Goal: Task Accomplishment & Management: Complete application form

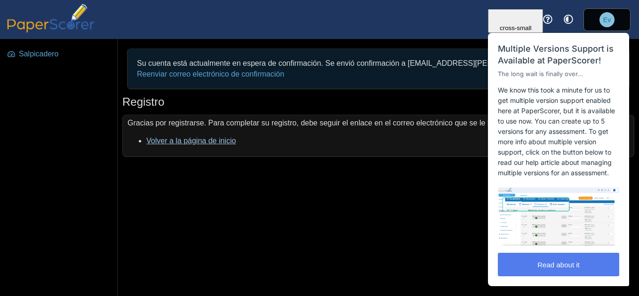
click at [161, 142] on link "Volver a la página de inicio" at bounding box center [190, 141] width 89 height 8
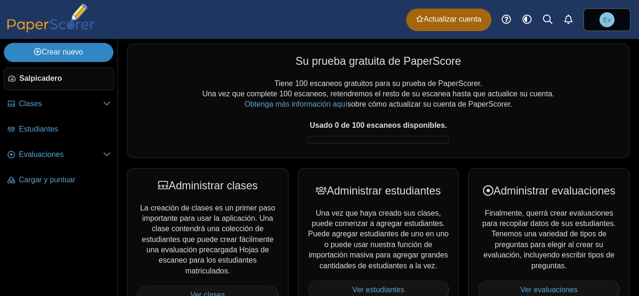
click at [84, 56] on link "Crear nuevo" at bounding box center [59, 52] width 110 height 19
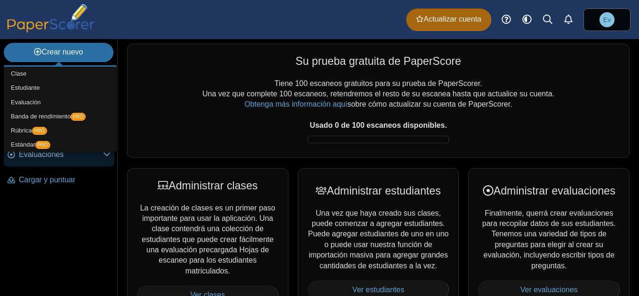
click at [61, 158] on span "Evaluaciones" at bounding box center [61, 155] width 84 height 10
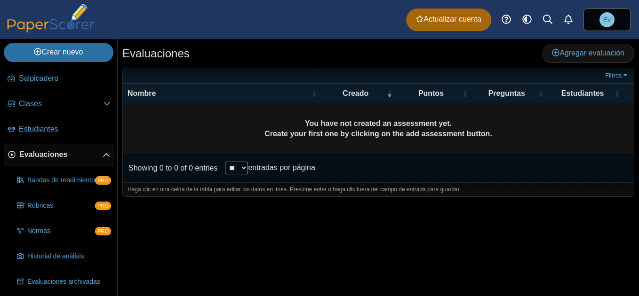
scroll to position [29, 0]
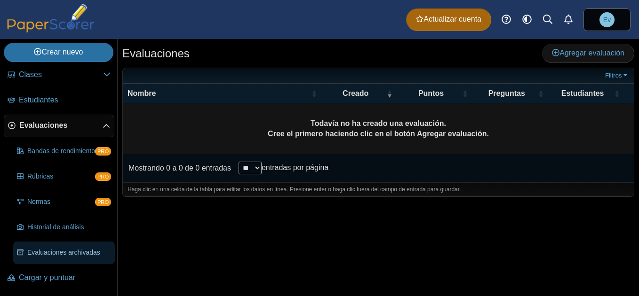
click at [71, 252] on span "Evaluaciones archivadas" at bounding box center [69, 252] width 84 height 9
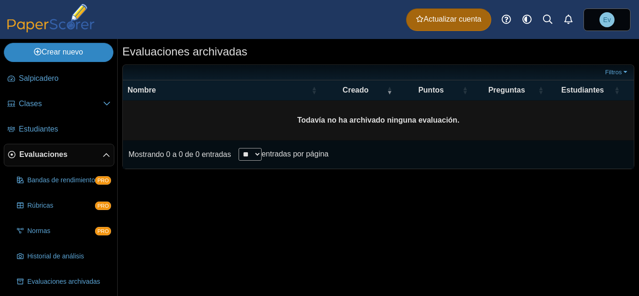
click at [63, 46] on link "Crear nuevo" at bounding box center [59, 52] width 110 height 19
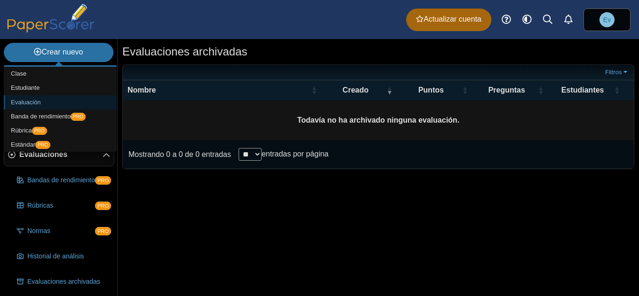
click at [30, 102] on link "Evaluación" at bounding box center [60, 102] width 113 height 14
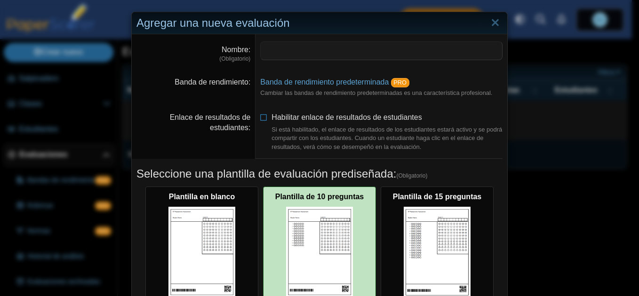
click at [331, 236] on img at bounding box center [319, 252] width 67 height 91
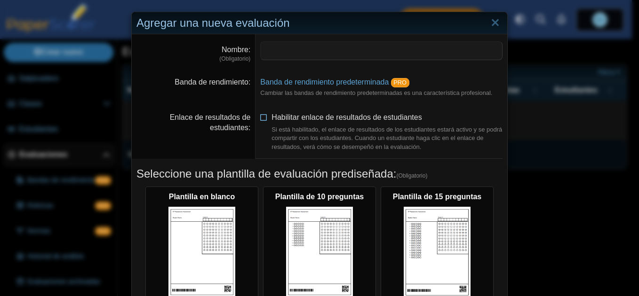
click at [301, 128] on div "Si está habilitado, el enlace de resultados de los estudiantes estará activo y …" at bounding box center [386, 139] width 231 height 26
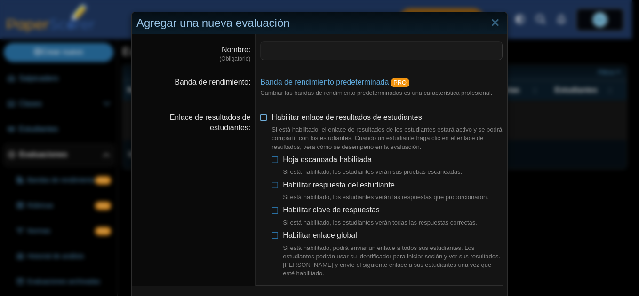
click at [301, 128] on div "Si está habilitado, el enlace de resultados de los estudiantes estará activo y …" at bounding box center [386, 139] width 231 height 26
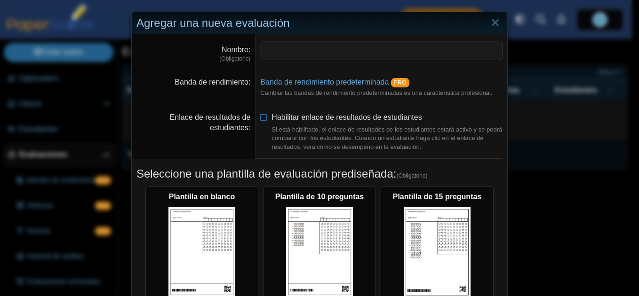
click at [296, 111] on dd "Habilitar enlace de resultados de estudiantes Si está habilitado, el enlace de …" at bounding box center [381, 132] width 252 height 54
click at [293, 116] on font "Habilitar enlace de resultados de estudiantes" at bounding box center [346, 117] width 150 height 8
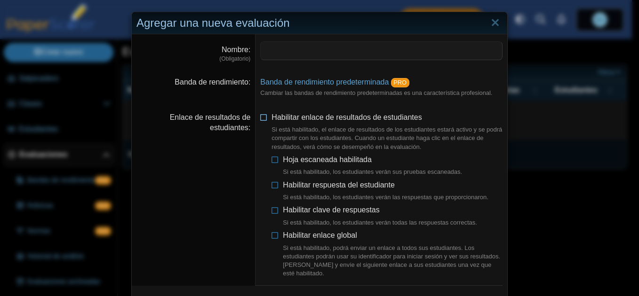
scroll to position [94, 0]
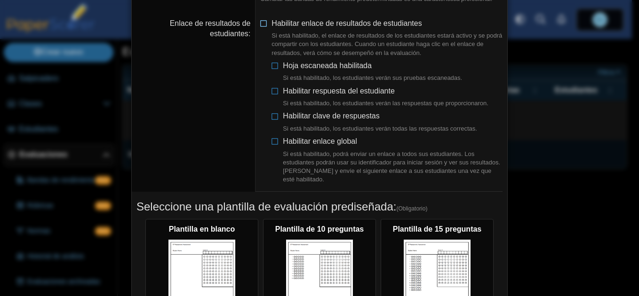
click at [293, 113] on font "Habilitar clave de respuestas" at bounding box center [331, 116] width 96 height 8
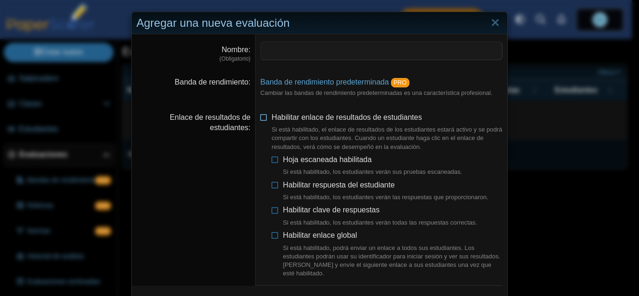
click at [260, 113] on icon at bounding box center [264, 115] width 8 height 7
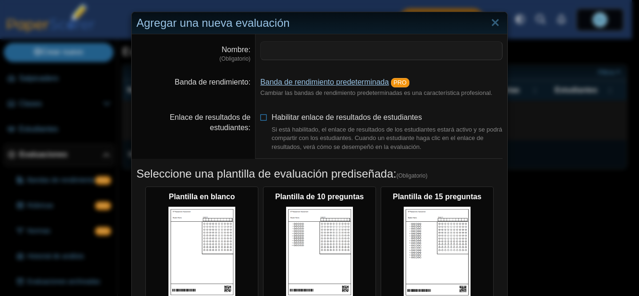
click at [305, 80] on link "Banda de rendimiento predeterminada" at bounding box center [324, 82] width 128 height 8
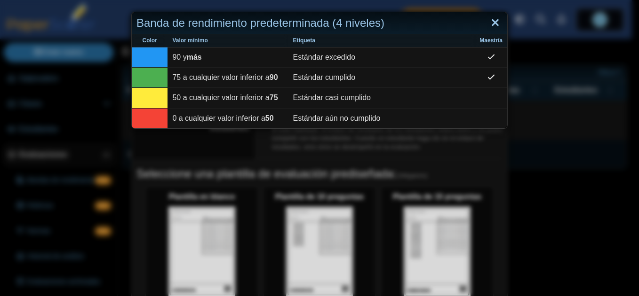
click at [494, 25] on link "Cerrar" at bounding box center [495, 23] width 15 height 16
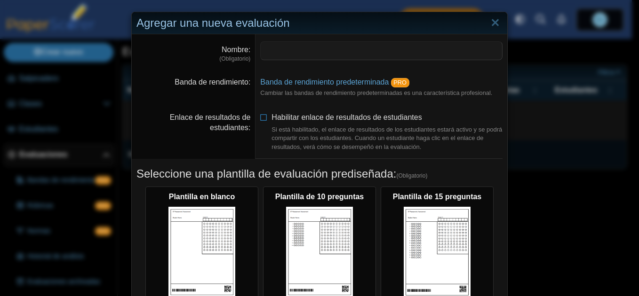
click at [561, 174] on div "Agregar una nueva evaluación Nombre (Obligatorio) Banda de rendimiento Banda de…" at bounding box center [319, 148] width 639 height 296
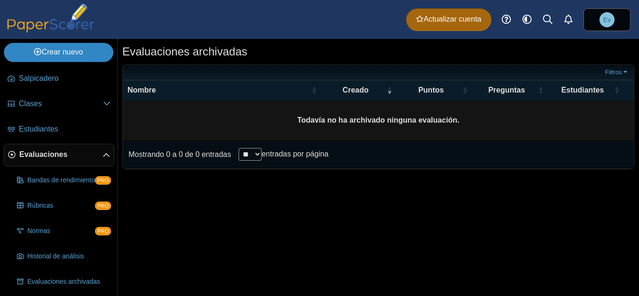
click at [37, 51] on icon at bounding box center [38, 52] width 8 height 8
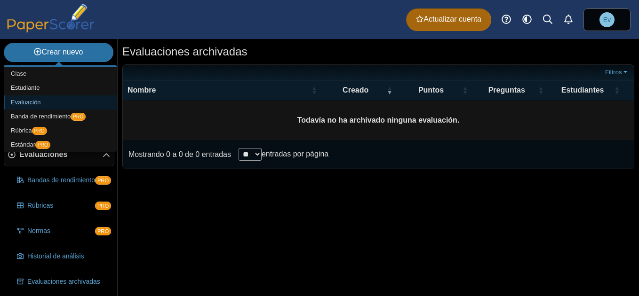
click at [40, 101] on link "Evaluación" at bounding box center [60, 102] width 113 height 14
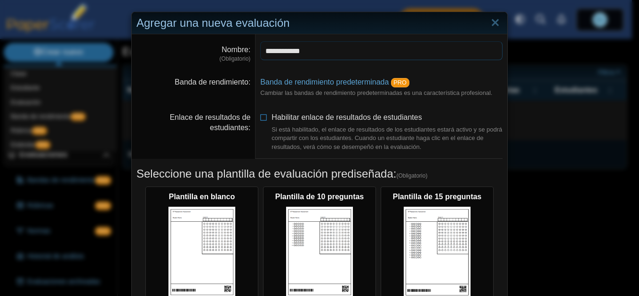
type input "**********"
click at [606, 166] on div "**********" at bounding box center [319, 148] width 639 height 296
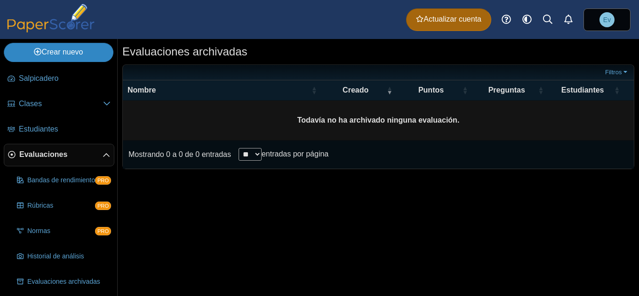
click at [46, 56] on font "Crear nuevo" at bounding box center [61, 52] width 41 height 8
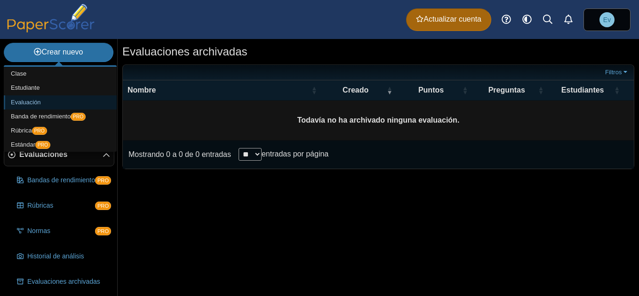
click at [39, 101] on link "Evaluación" at bounding box center [60, 102] width 113 height 14
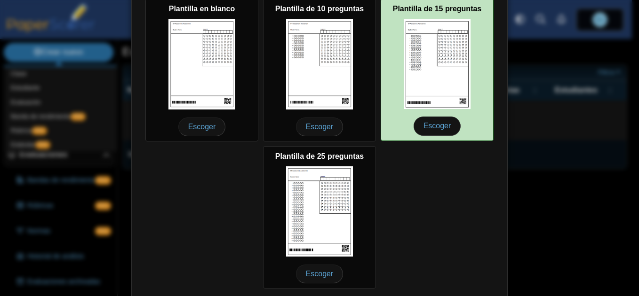
scroll to position [220, 0]
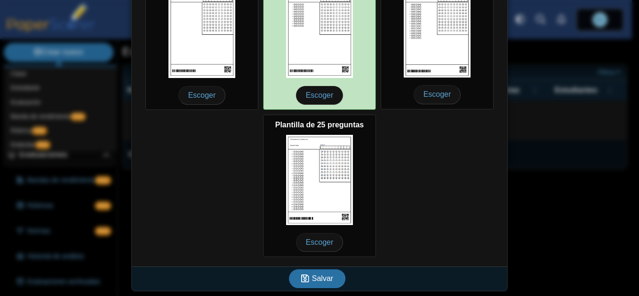
click at [316, 7] on img at bounding box center [319, 32] width 67 height 91
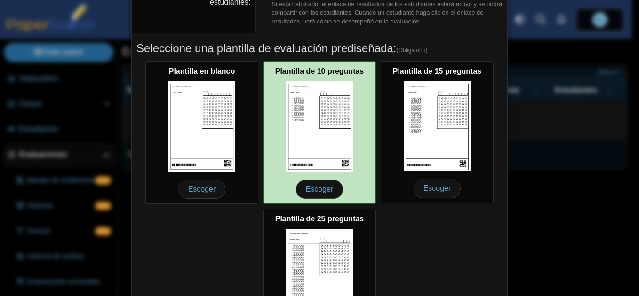
scroll to position [79, 0]
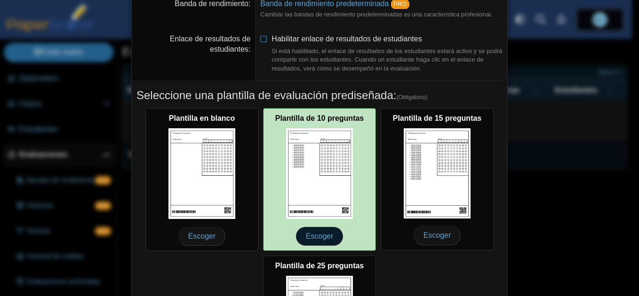
click at [319, 239] on span "Escoger" at bounding box center [320, 236] width 48 height 19
click at [319, 238] on span "Escoger" at bounding box center [320, 236] width 48 height 19
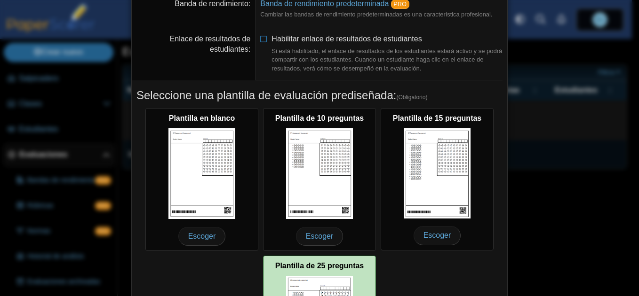
scroll to position [220, 0]
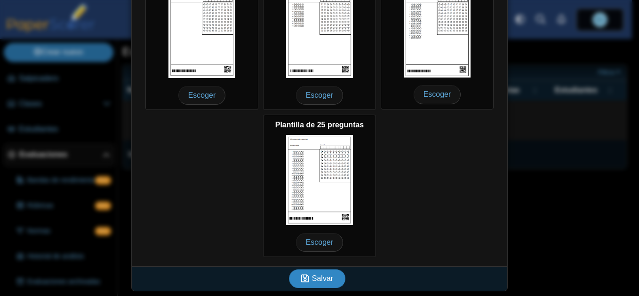
click at [321, 282] on span "Salvar" at bounding box center [322, 279] width 21 height 8
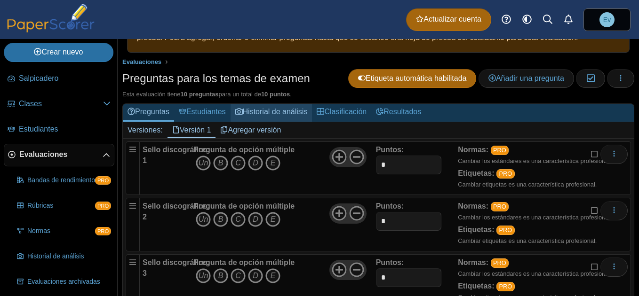
scroll to position [94, 0]
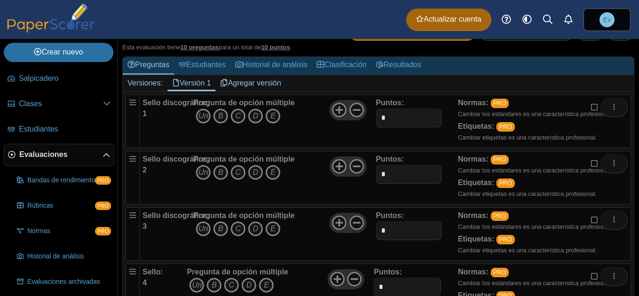
click at [169, 166] on div "Sello discográfico: 2" at bounding box center [167, 177] width 48 height 47
click at [154, 102] on b "Sello discográfico:" at bounding box center [176, 103] width 67 height 8
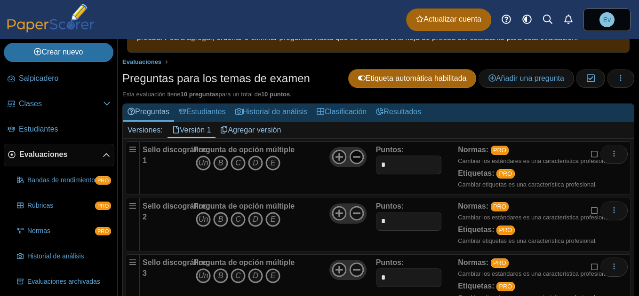
click at [356, 158] on icon at bounding box center [356, 157] width 15 height 15
click at [398, 161] on input "*" at bounding box center [409, 165] width 66 height 19
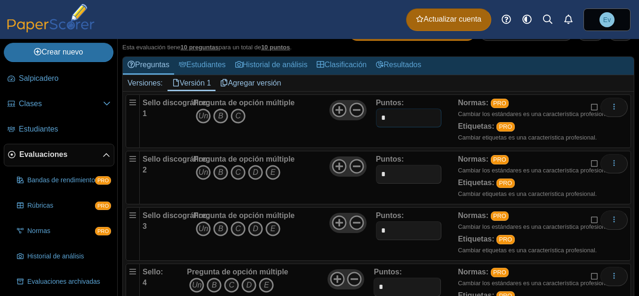
type input "*"
click at [392, 170] on input "*" at bounding box center [409, 174] width 66 height 19
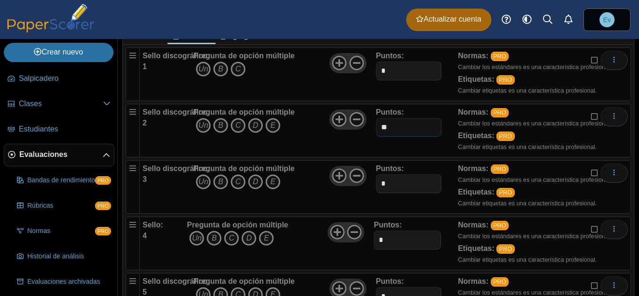
click at [395, 125] on input "**" at bounding box center [409, 127] width 66 height 19
type input "*"
click at [389, 181] on input "*" at bounding box center [409, 183] width 66 height 19
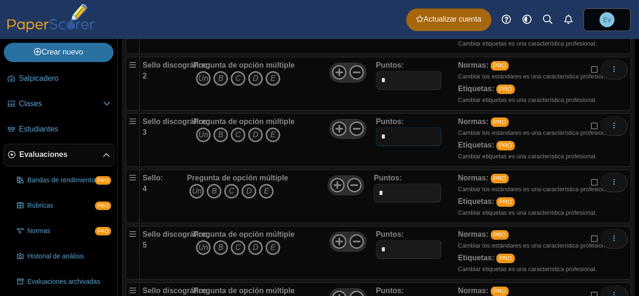
type input "*"
click at [392, 200] on input "*" at bounding box center [406, 193] width 67 height 19
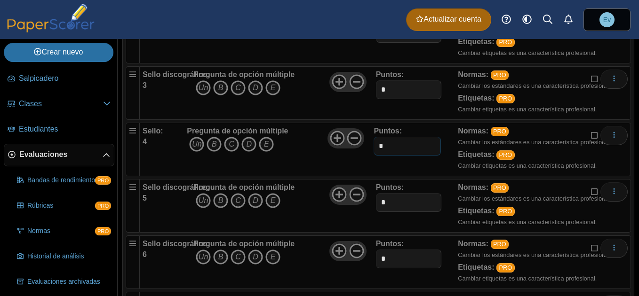
type input "*"
click at [391, 199] on input "*" at bounding box center [409, 202] width 66 height 19
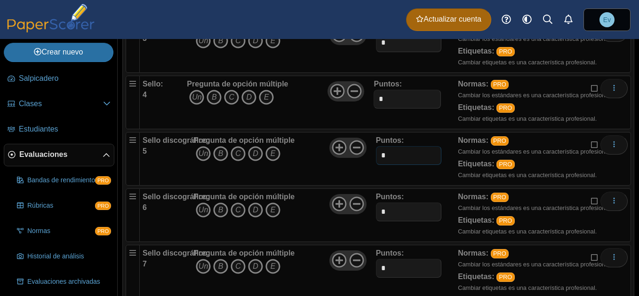
type input "*"
click at [391, 206] on input "*" at bounding box center [409, 212] width 66 height 19
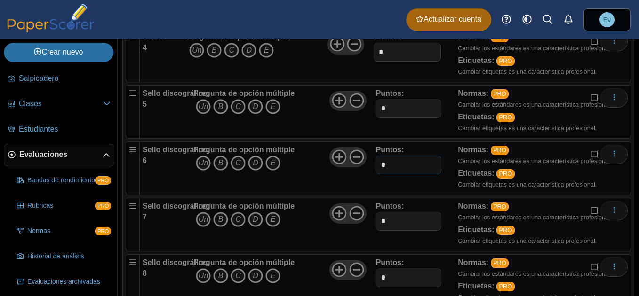
type input "*"
click at [393, 224] on input "*" at bounding box center [409, 221] width 66 height 19
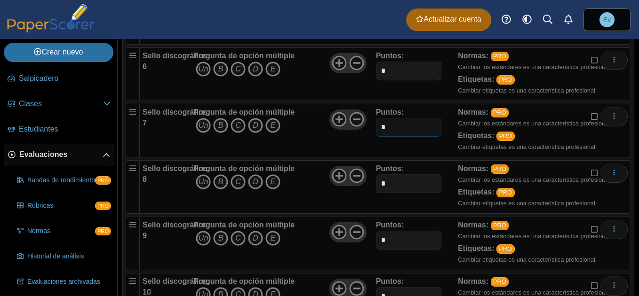
type input "*"
click at [397, 243] on input "*" at bounding box center [409, 240] width 66 height 19
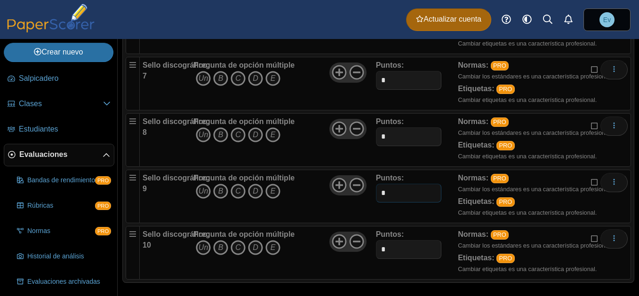
type input "*"
click at [392, 138] on input "*" at bounding box center [409, 136] width 66 height 19
type input "*"
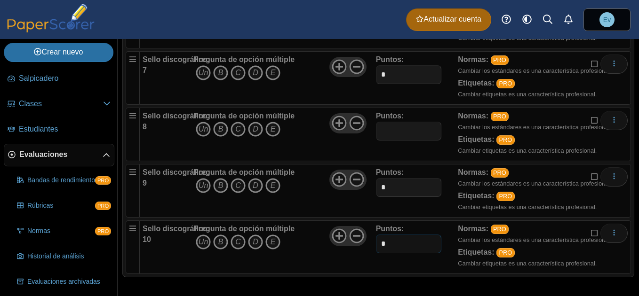
click at [389, 241] on input "*" at bounding box center [409, 244] width 66 height 19
type input "*"
click at [392, 130] on input "text" at bounding box center [409, 131] width 66 height 19
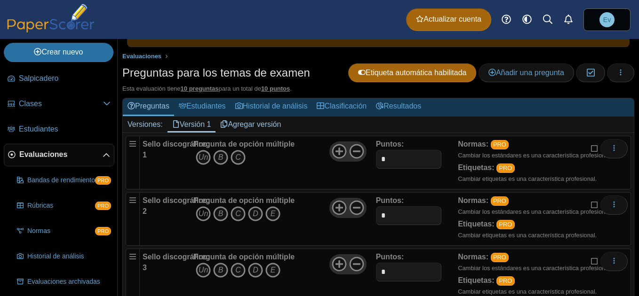
scroll to position [6, 0]
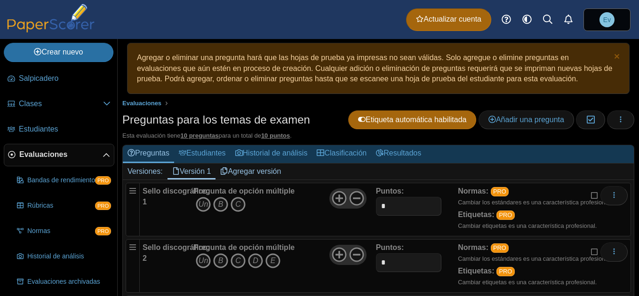
type input "*"
click at [161, 194] on b "Sello discográfico:" at bounding box center [176, 191] width 67 height 8
click at [216, 204] on icon "B" at bounding box center [220, 204] width 15 height 15
click at [205, 206] on icon "Un" at bounding box center [203, 204] width 15 height 15
click at [264, 212] on span "Un B C" at bounding box center [243, 205] width 101 height 17
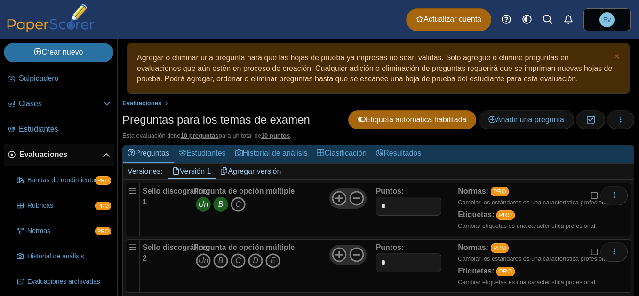
drag, startPoint x: 221, startPoint y: 208, endPoint x: 215, endPoint y: 209, distance: 5.7
click at [221, 208] on icon "B" at bounding box center [220, 204] width 15 height 15
click at [210, 206] on icon "Un" at bounding box center [203, 204] width 15 height 15
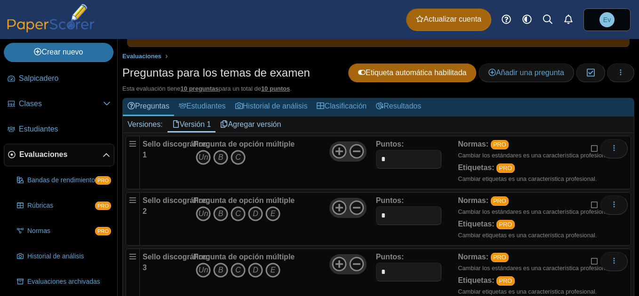
scroll to position [100, 0]
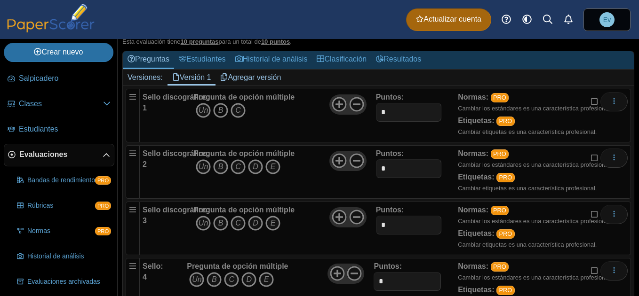
click at [221, 112] on icon "B" at bounding box center [220, 110] width 15 height 15
click at [225, 166] on icon "B" at bounding box center [220, 166] width 15 height 15
click at [239, 169] on icon "C" at bounding box center [237, 166] width 15 height 15
click at [225, 166] on icon "B" at bounding box center [220, 166] width 15 height 15
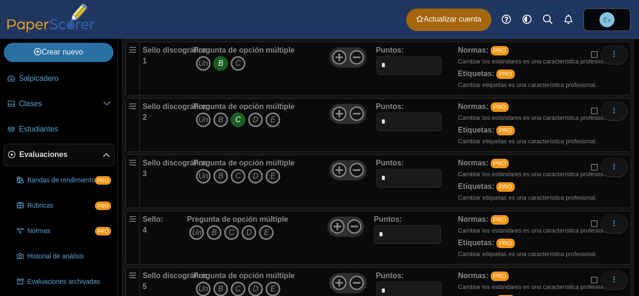
click at [212, 174] on span "Un B C D E" at bounding box center [243, 177] width 101 height 17
click at [217, 172] on icon "B" at bounding box center [220, 176] width 15 height 15
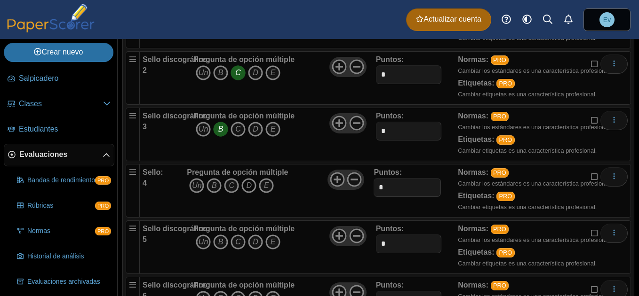
click at [247, 182] on icon "D" at bounding box center [248, 185] width 15 height 15
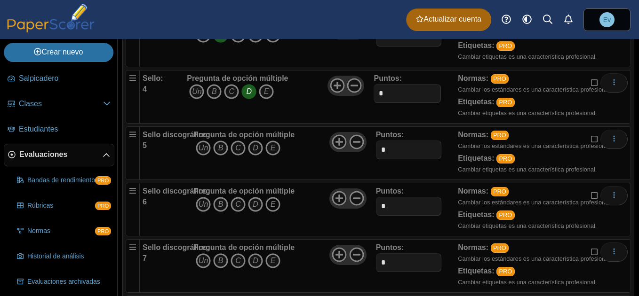
click at [268, 203] on icon "E" at bounding box center [272, 204] width 15 height 15
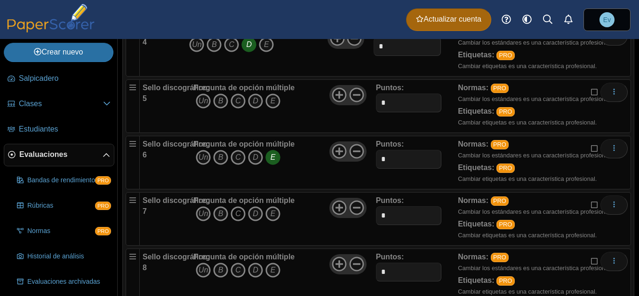
click at [238, 212] on icon "C" at bounding box center [237, 213] width 15 height 15
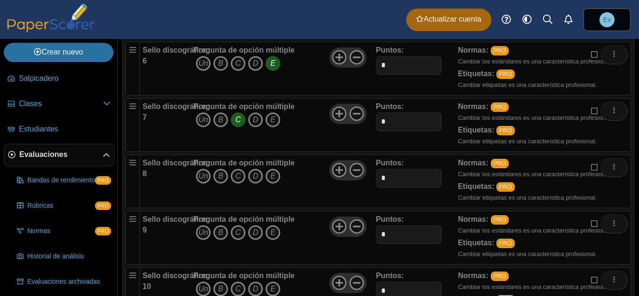
click at [237, 241] on span "Un B C D E" at bounding box center [243, 233] width 101 height 17
click at [237, 235] on icon "C" at bounding box center [237, 232] width 15 height 15
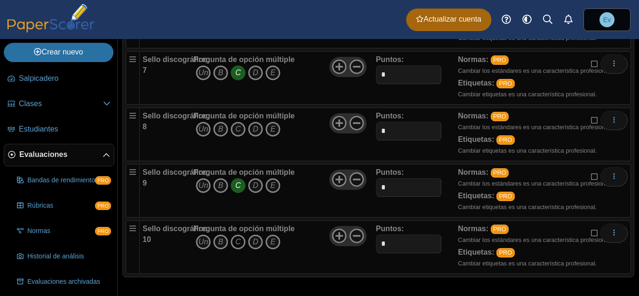
click at [237, 243] on icon "C" at bounding box center [237, 242] width 15 height 15
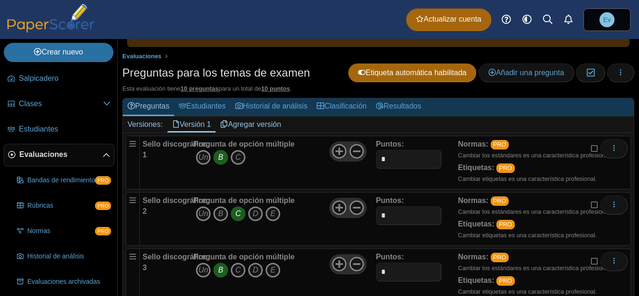
scroll to position [0, 0]
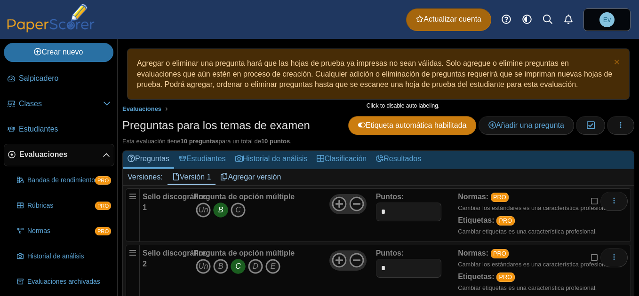
click at [390, 131] on link "Etiqueta automática habilitada" at bounding box center [412, 125] width 128 height 19
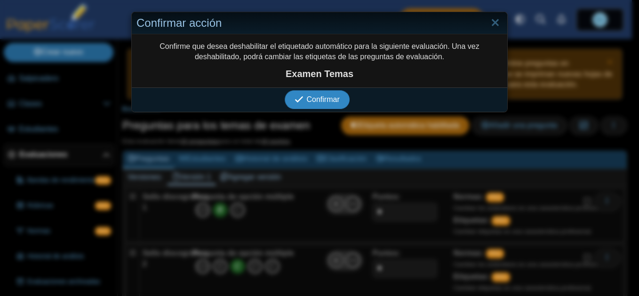
click at [320, 100] on span "Confirmar" at bounding box center [322, 99] width 33 height 8
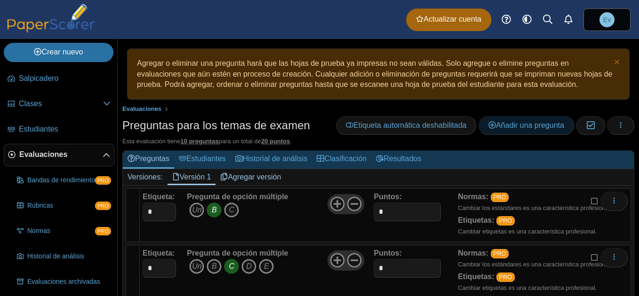
click at [523, 122] on font "Añadir una pregunta" at bounding box center [530, 125] width 68 height 8
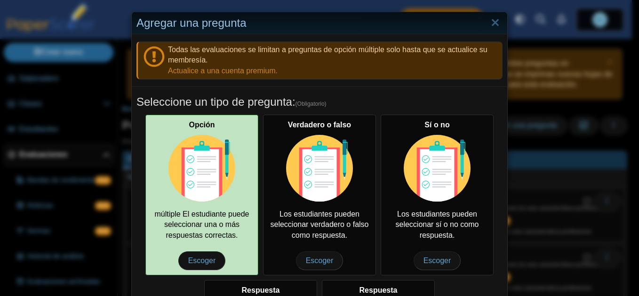
click at [194, 237] on font "Opción múltiple El estudiante puede seleccionar una o más respuestas correctas." at bounding box center [201, 180] width 95 height 119
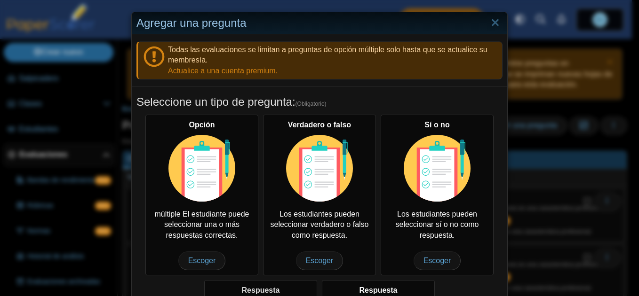
scroll to position [141, 0]
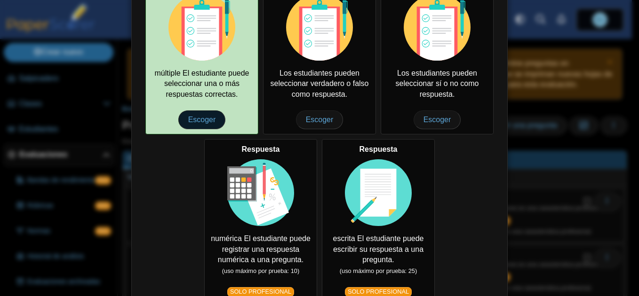
click at [204, 123] on span "Escoger" at bounding box center [202, 120] width 48 height 19
click at [196, 90] on font "Opción múltiple El estudiante puede seleccionar una o más respuestas correctas." at bounding box center [201, 39] width 95 height 119
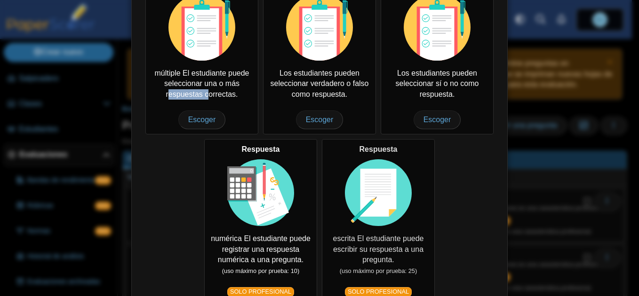
scroll to position [47, 0]
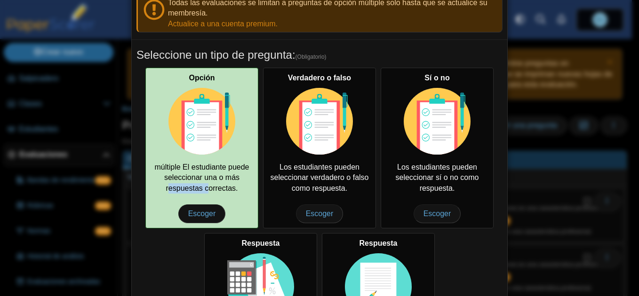
click at [208, 95] on img at bounding box center [201, 121] width 67 height 67
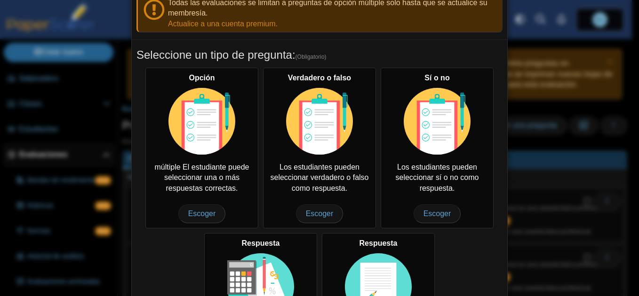
click at [325, 55] on h5 "Seleccione un tipo de pregunta: (Obligatorio)" at bounding box center [319, 55] width 366 height 16
click at [325, 49] on h5 "Seleccione un tipo de pregunta: (Obligatorio)" at bounding box center [319, 55] width 366 height 16
click at [318, 55] on span "(Obligatorio)" at bounding box center [310, 57] width 31 height 8
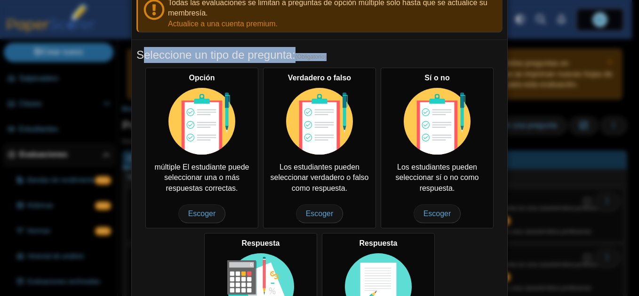
click at [318, 55] on span "(Obligatorio)" at bounding box center [310, 57] width 31 height 8
drag, startPoint x: 318, startPoint y: 55, endPoint x: 298, endPoint y: 45, distance: 22.3
click at [298, 45] on dd "Seleccione un tipo de pregunta: (Obligatorio) Opción múltiple El estudiante pue…" at bounding box center [319, 232] width 375 height 385
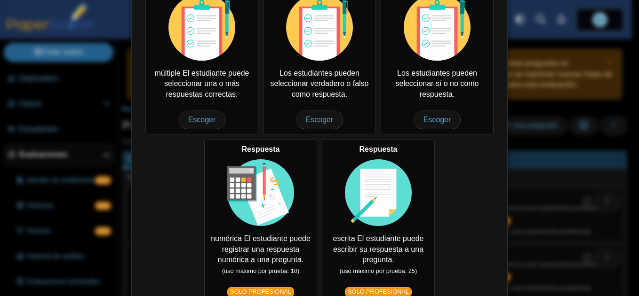
scroll to position [259, 0]
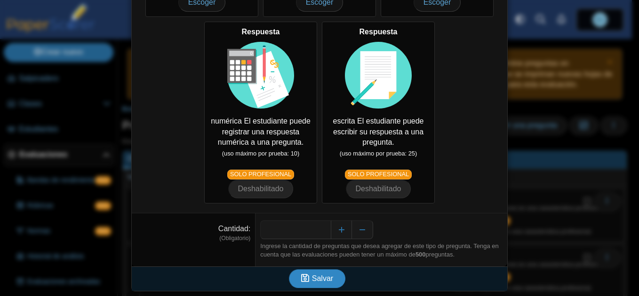
click at [319, 280] on span "Salvar" at bounding box center [322, 279] width 21 height 8
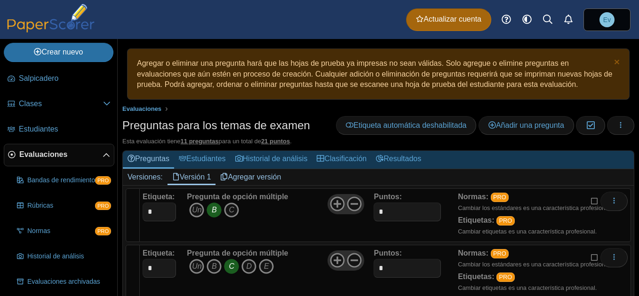
click at [245, 184] on link "Agregar versión" at bounding box center [250, 177] width 70 height 16
click at [236, 195] on b "Pregunta de opción múltiple" at bounding box center [237, 197] width 101 height 8
click at [236, 196] on b "Pregunta de opción múltiple" at bounding box center [237, 197] width 101 height 8
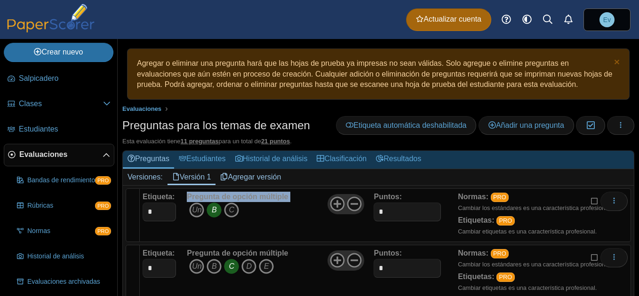
click at [236, 196] on b "Pregunta de opción múltiple" at bounding box center [237, 197] width 101 height 8
click at [237, 199] on b "Pregunta de opción múltiple" at bounding box center [237, 197] width 101 height 8
click at [532, 126] on font "Añadir una pregunta" at bounding box center [530, 125] width 68 height 8
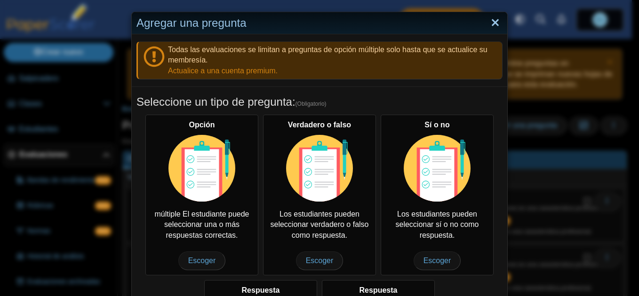
click at [489, 22] on link "Cerrar" at bounding box center [495, 23] width 15 height 16
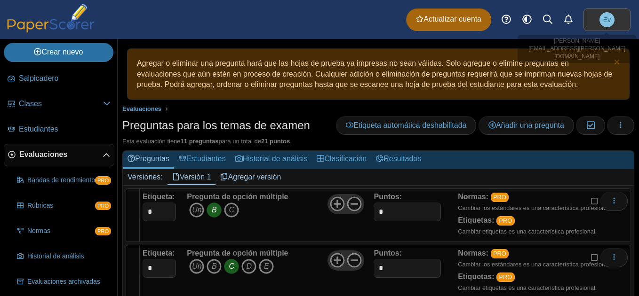
click at [623, 18] on link "Ev" at bounding box center [606, 19] width 47 height 23
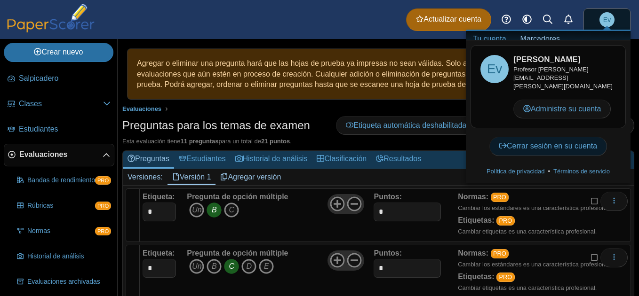
click at [557, 150] on font "Cerrar sesión en su cuenta" at bounding box center [552, 146] width 90 height 8
